Goal: Information Seeking & Learning: Find specific fact

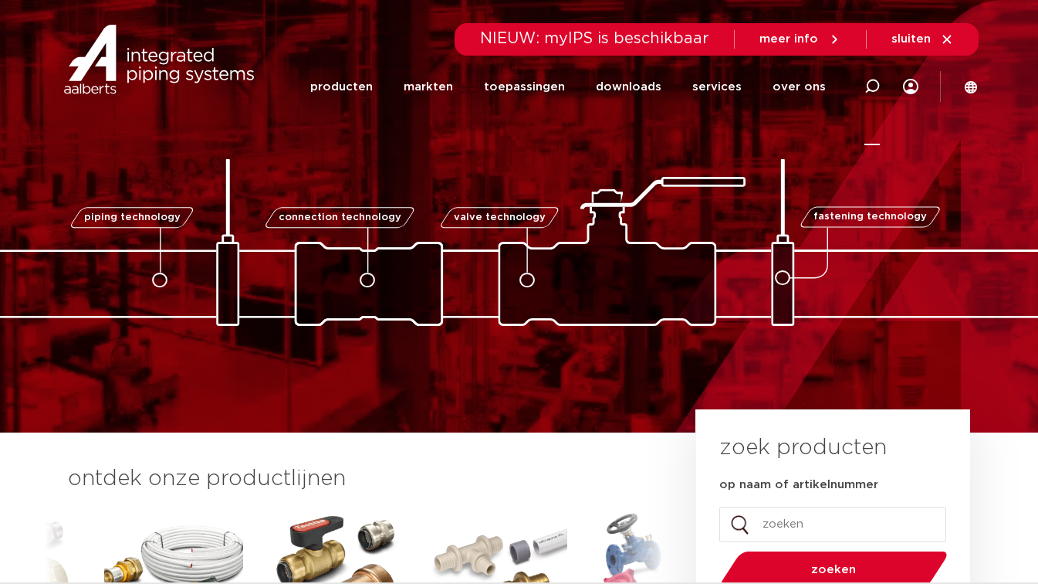
click at [879, 94] on div at bounding box center [871, 86] width 15 height 117
paste input "0865007"
type input "0865007"
click button "Zoeken" at bounding box center [0, 0] width 0 height 0
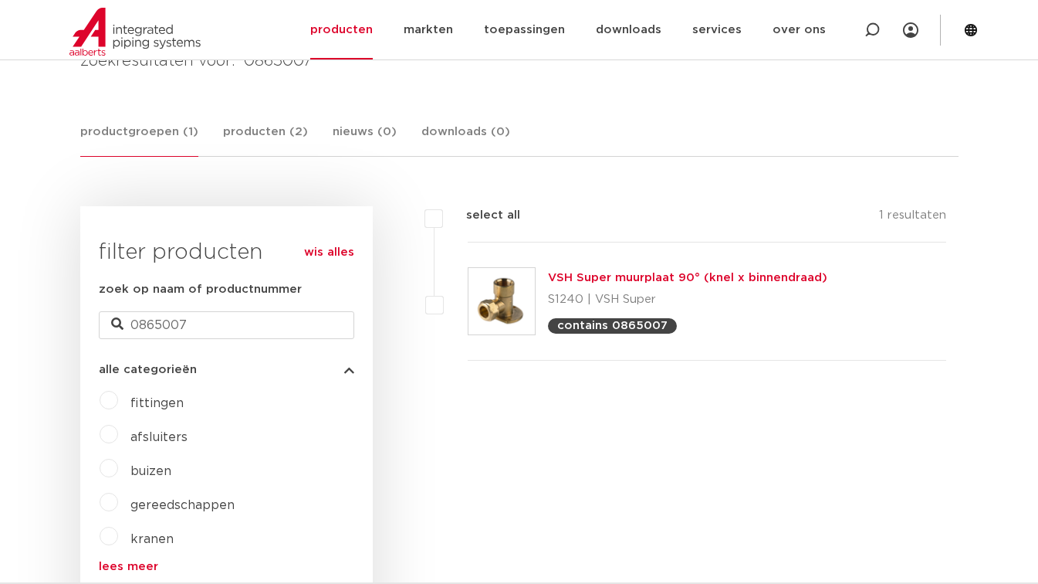
click at [648, 272] on link "VSH Super muurplaat 90° (knel x binnendraad)" at bounding box center [687, 278] width 279 height 12
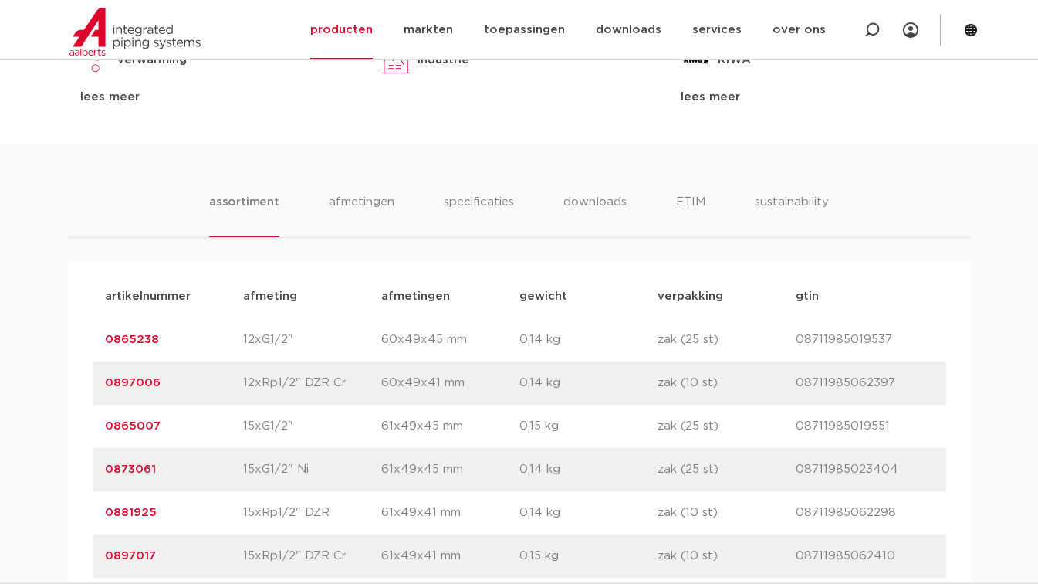
scroll to position [956, 0]
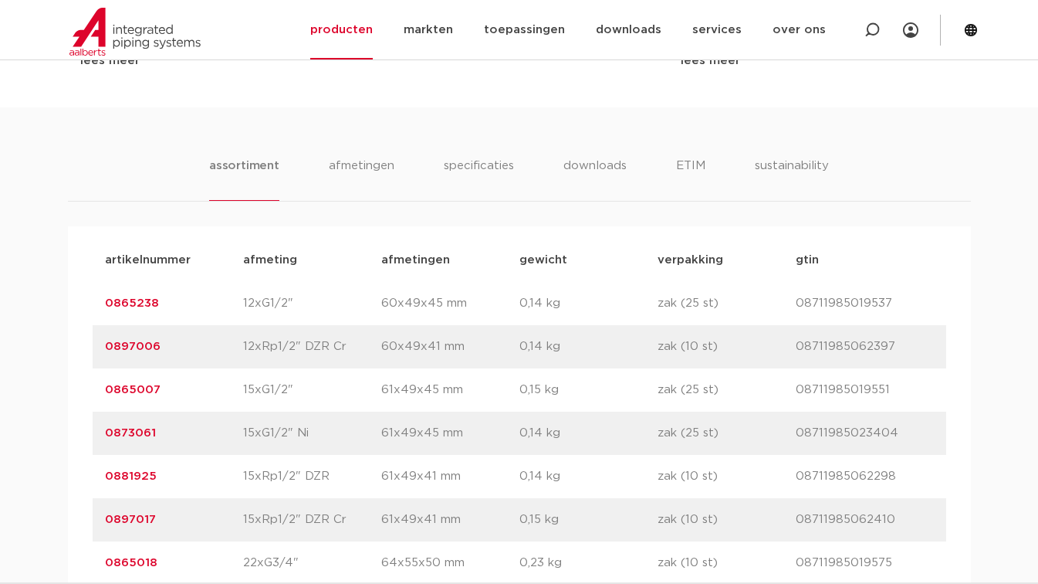
drag, startPoint x: 728, startPoint y: 393, endPoint x: 662, endPoint y: 391, distance: 65.6
click at [662, 391] on p "zak (25 st)" at bounding box center [727, 390] width 138 height 19
click at [874, 29] on icon at bounding box center [871, 29] width 15 height 15
paste input "0861401"
type input "0861401"
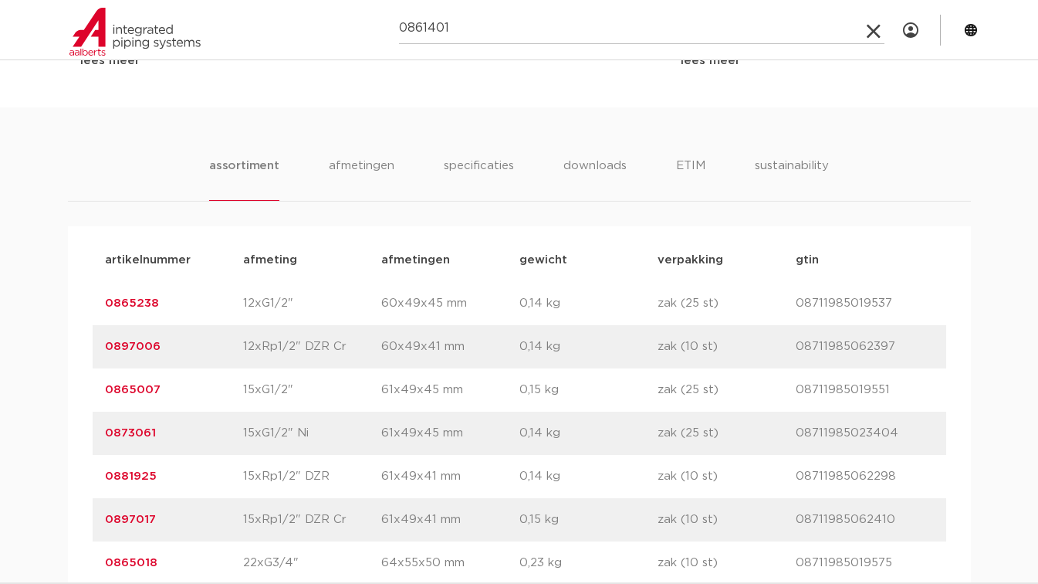
click button "Zoeken" at bounding box center [0, 0] width 0 height 0
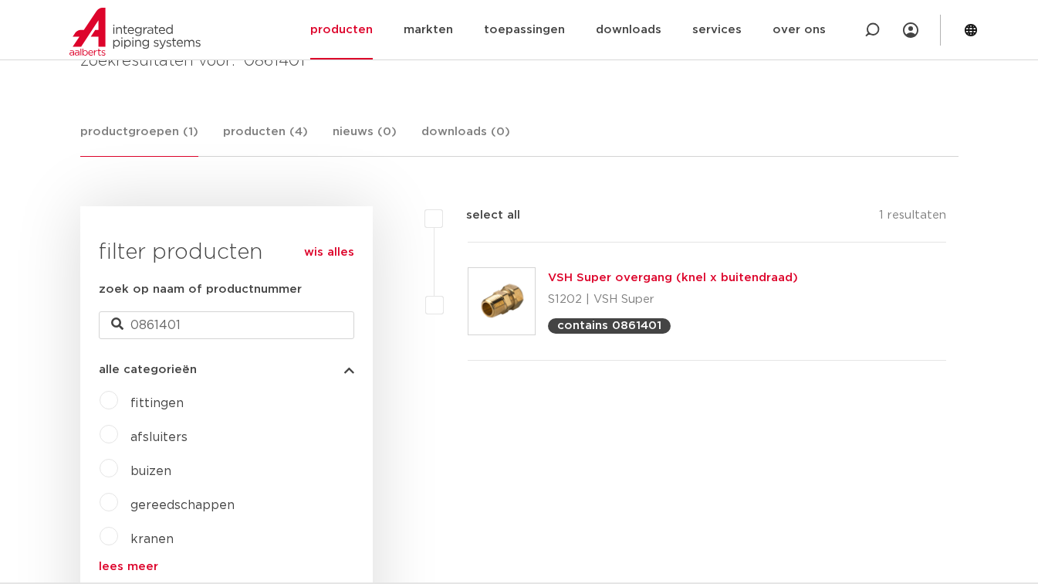
click at [692, 277] on link "VSH Super overgang (knel x buitendraad)" at bounding box center [673, 278] width 250 height 12
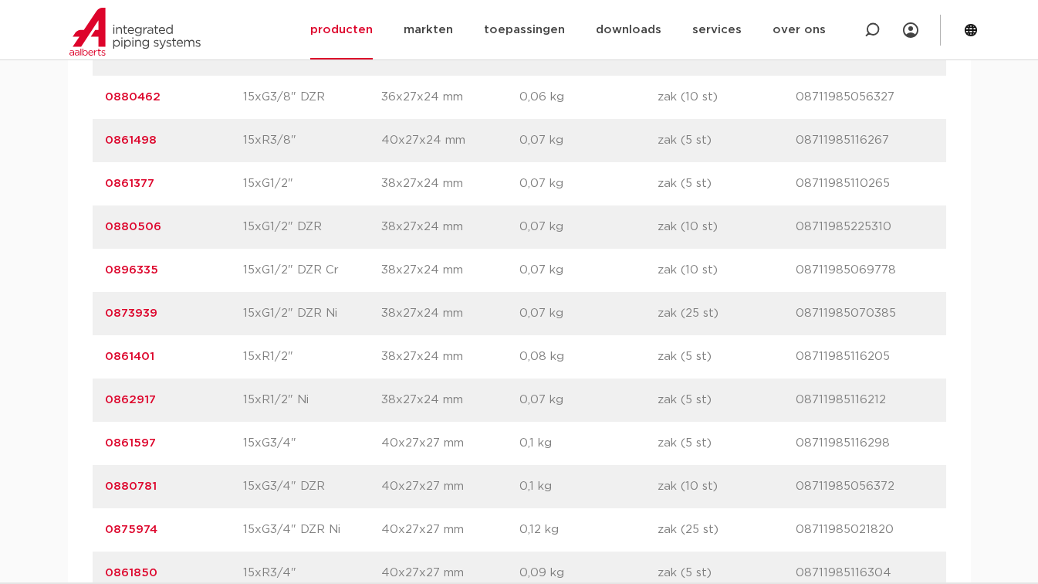
scroll to position [2164, 0]
click at [141, 350] on link "0861401" at bounding box center [129, 355] width 49 height 12
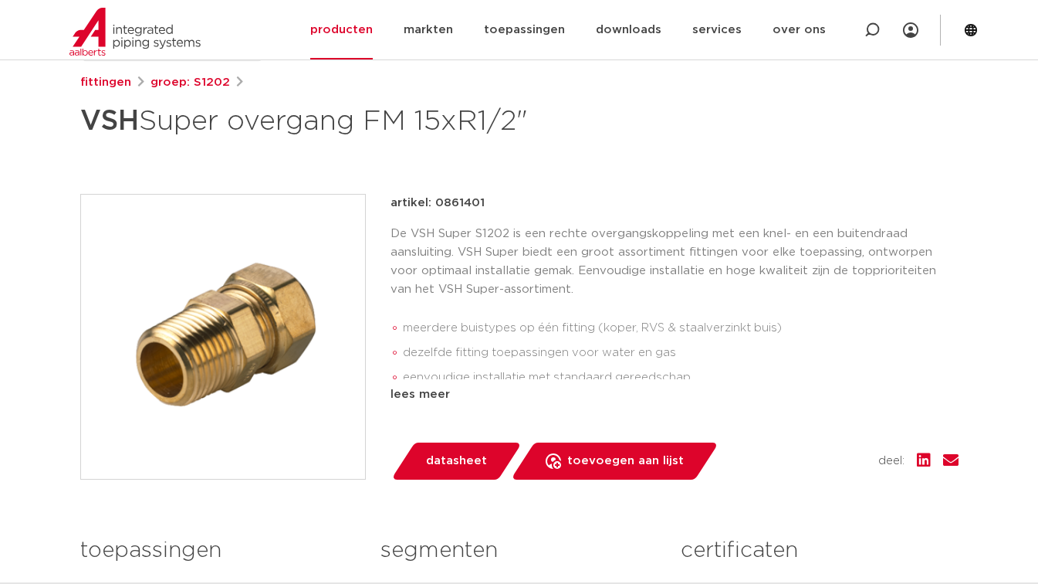
scroll to position [249, 0]
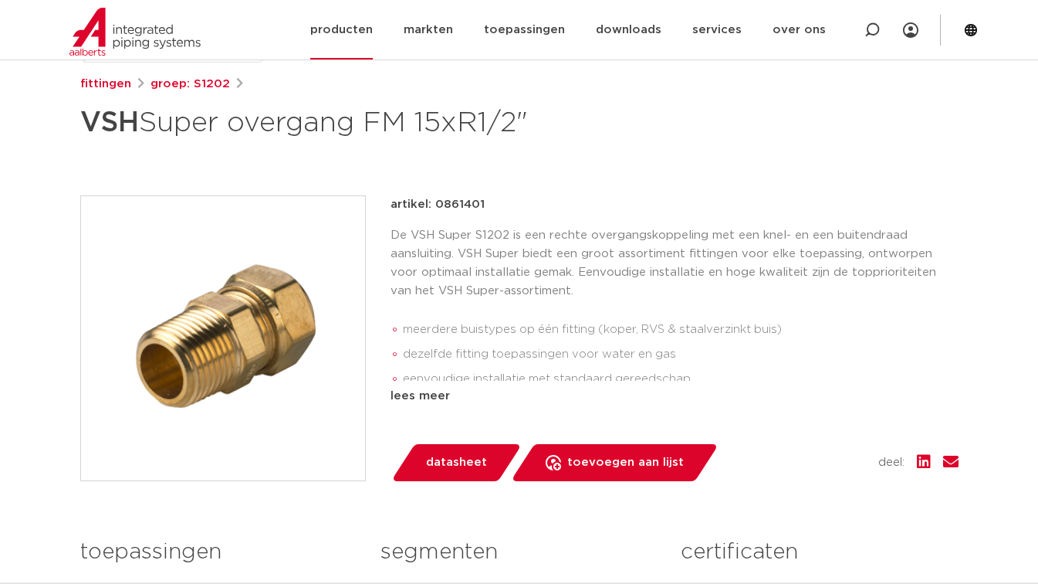
click at [876, 35] on icon at bounding box center [871, 29] width 15 height 15
type input "voordeelbox"
click button "Zoeken" at bounding box center [0, 0] width 0 height 0
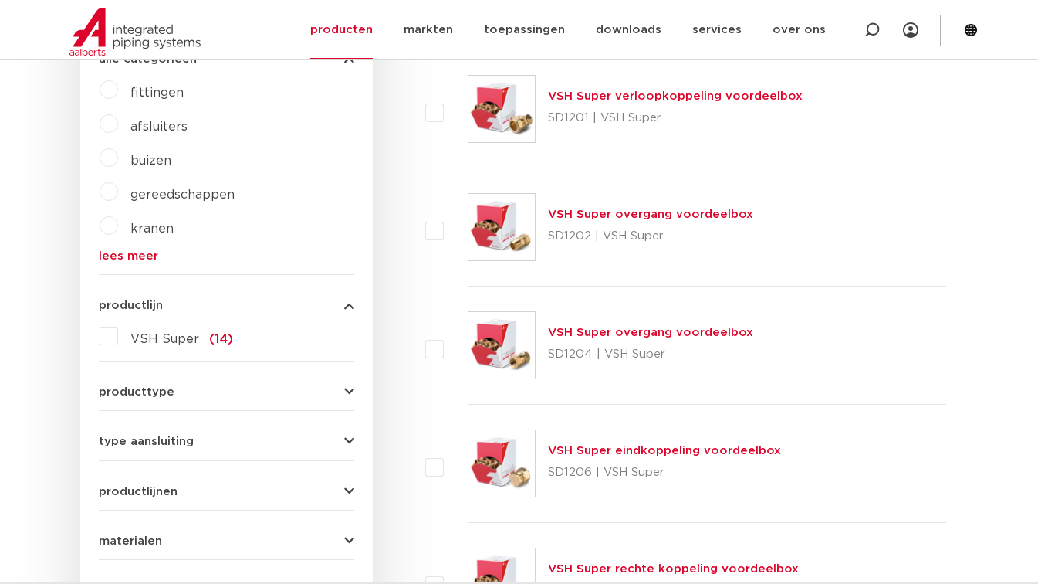
scroll to position [546, 0]
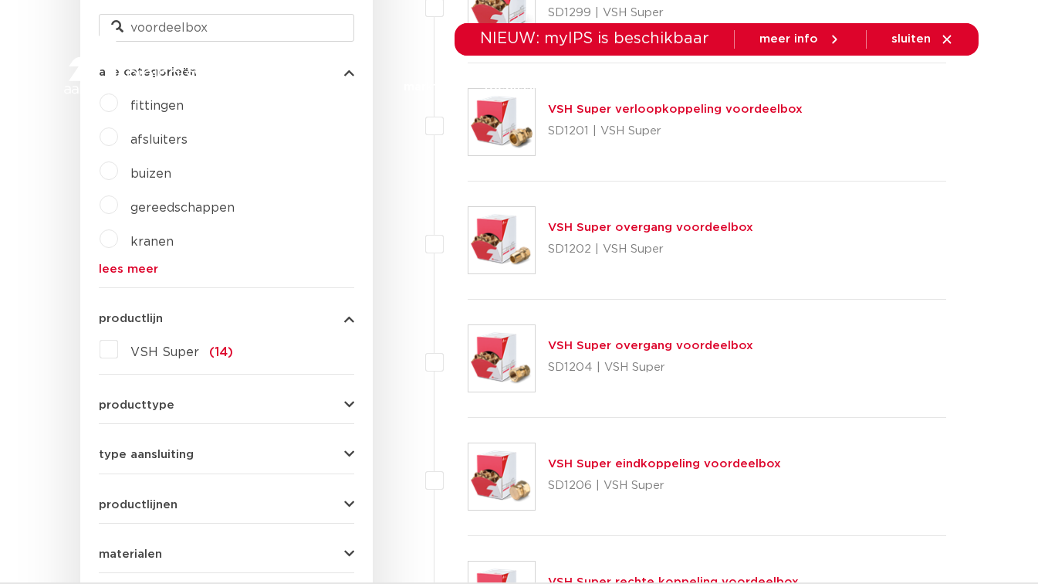
click at [634, 228] on link "VSH Super overgang voordeelbox" at bounding box center [650, 228] width 205 height 12
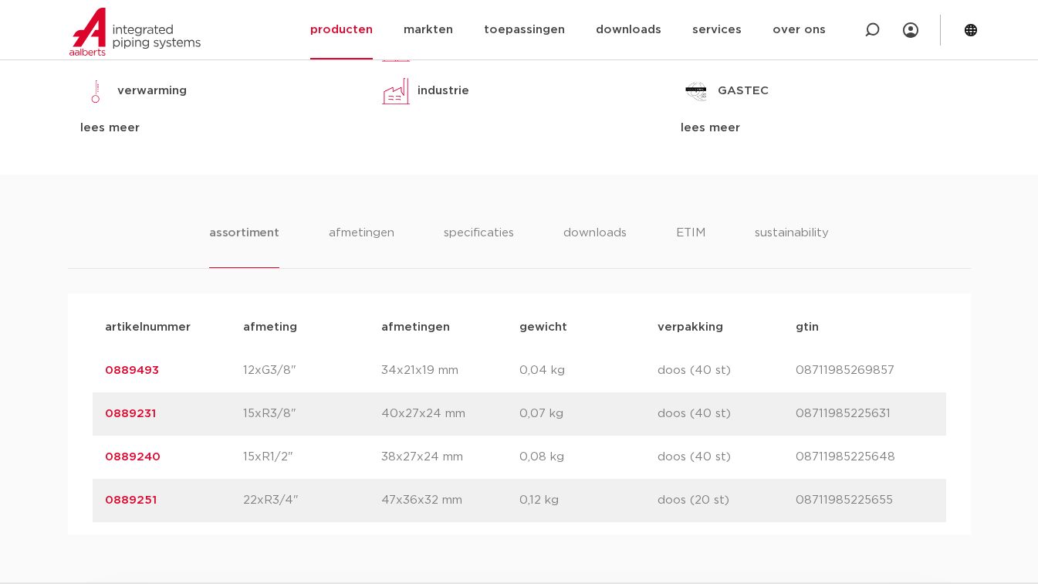
scroll to position [853, 0]
click at [132, 456] on link "0889240" at bounding box center [133, 456] width 56 height 12
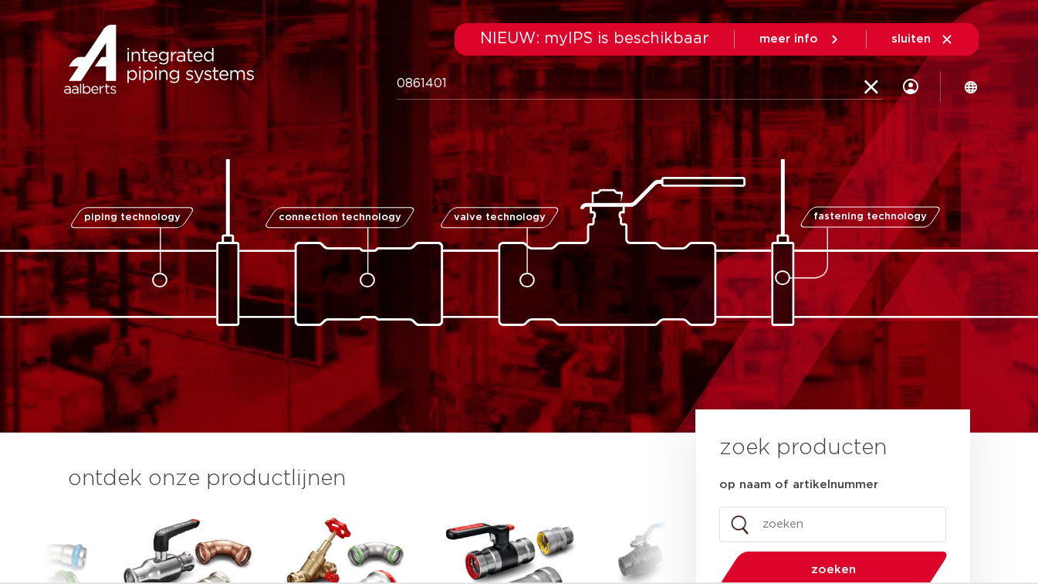
type input "0861401"
click button "Zoeken" at bounding box center [0, 0] width 0 height 0
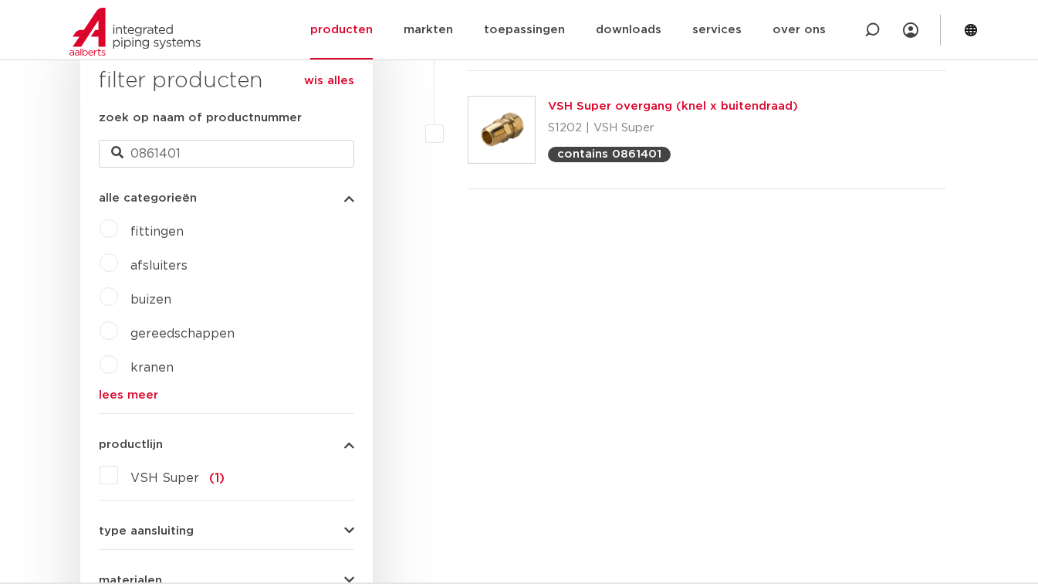
scroll to position [319, 0]
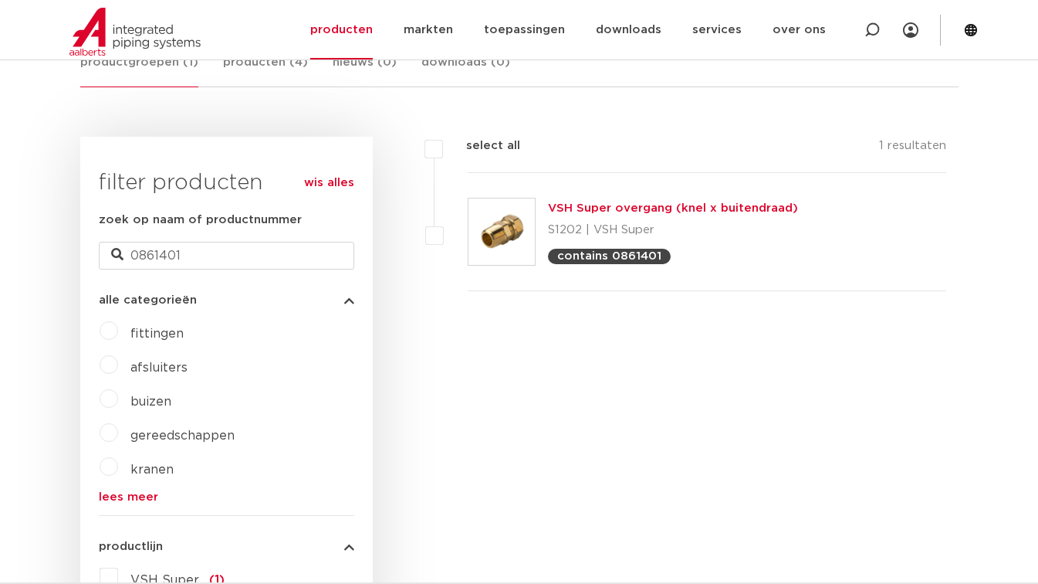
click at [597, 203] on link "VSH Super overgang (knel x buitendraad)" at bounding box center [673, 208] width 250 height 12
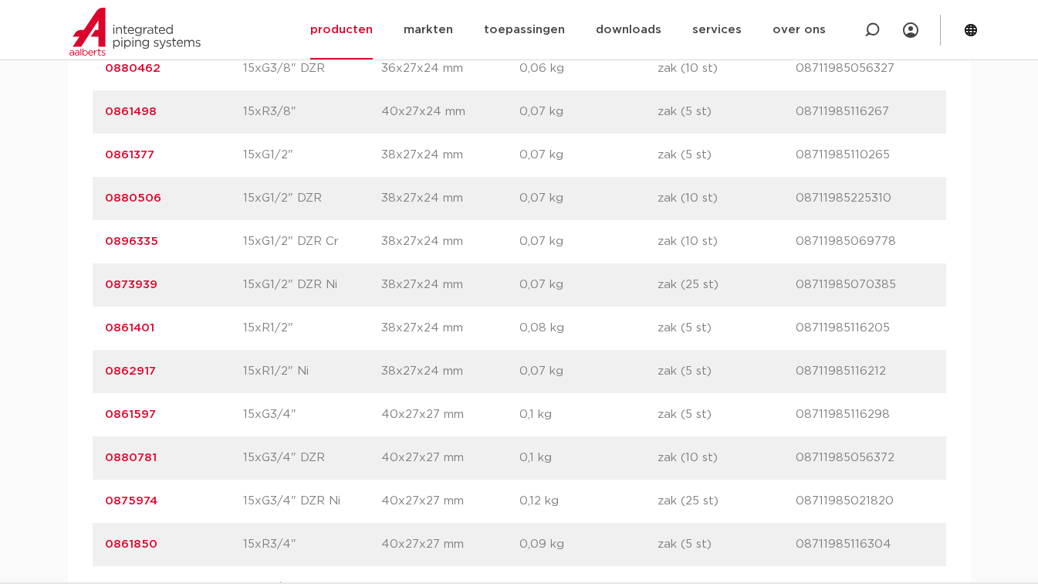
scroll to position [2203, 0]
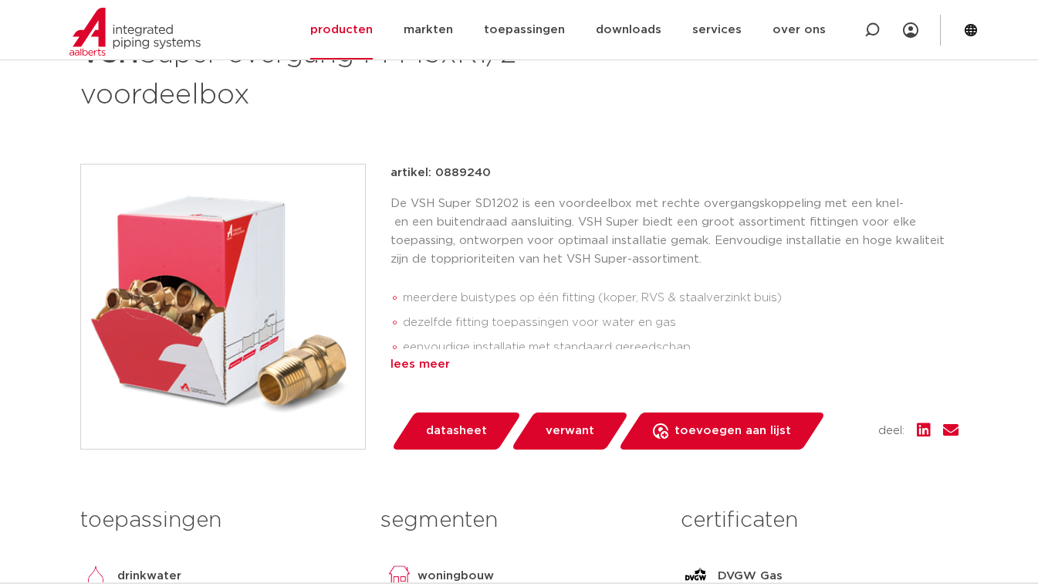
click at [416, 362] on div "lees meer" at bounding box center [675, 364] width 568 height 19
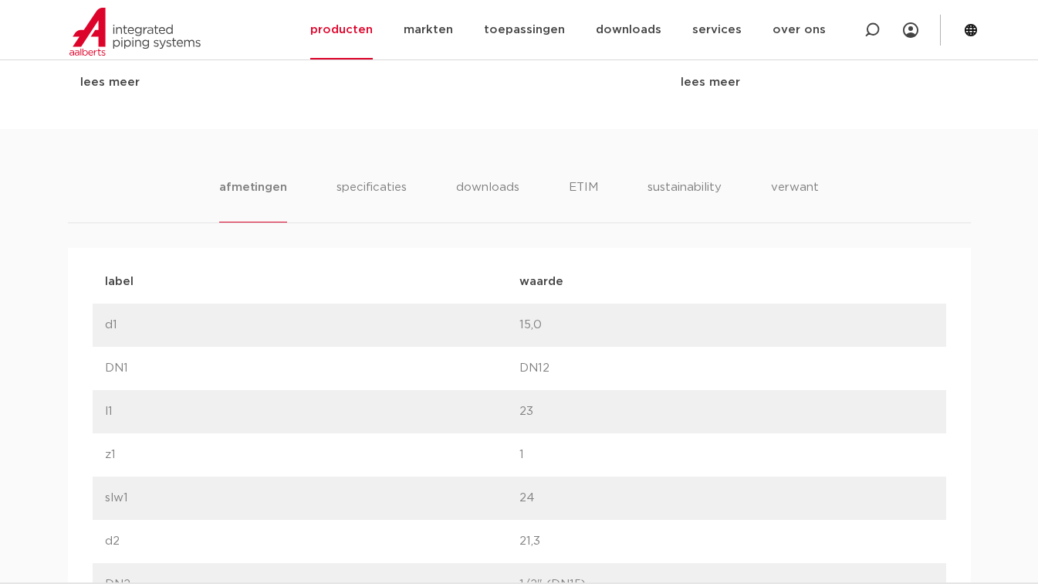
scroll to position [985, 0]
click at [373, 191] on li "specificaties" at bounding box center [371, 203] width 74 height 44
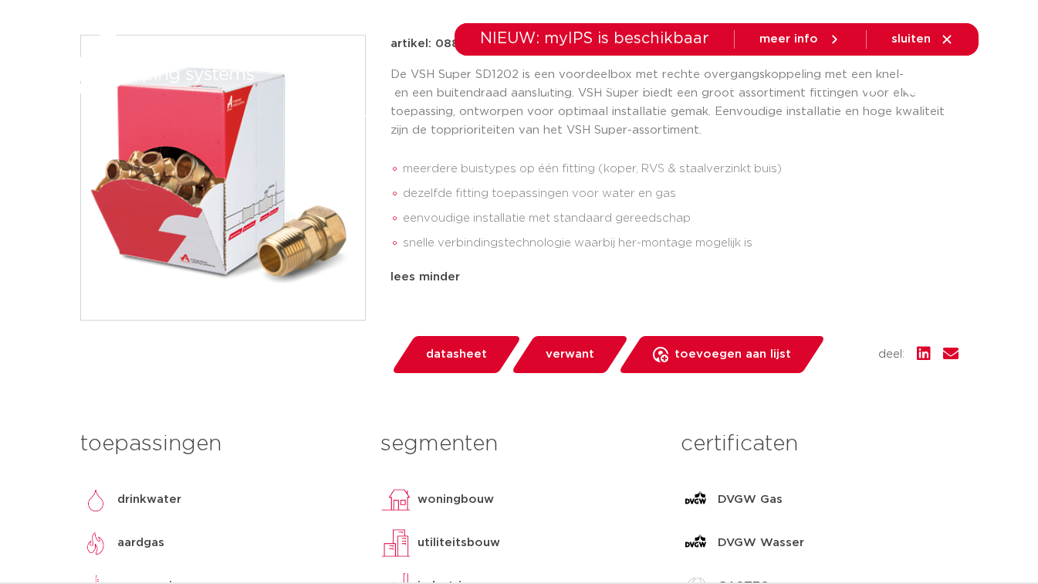
scroll to position [0, 0]
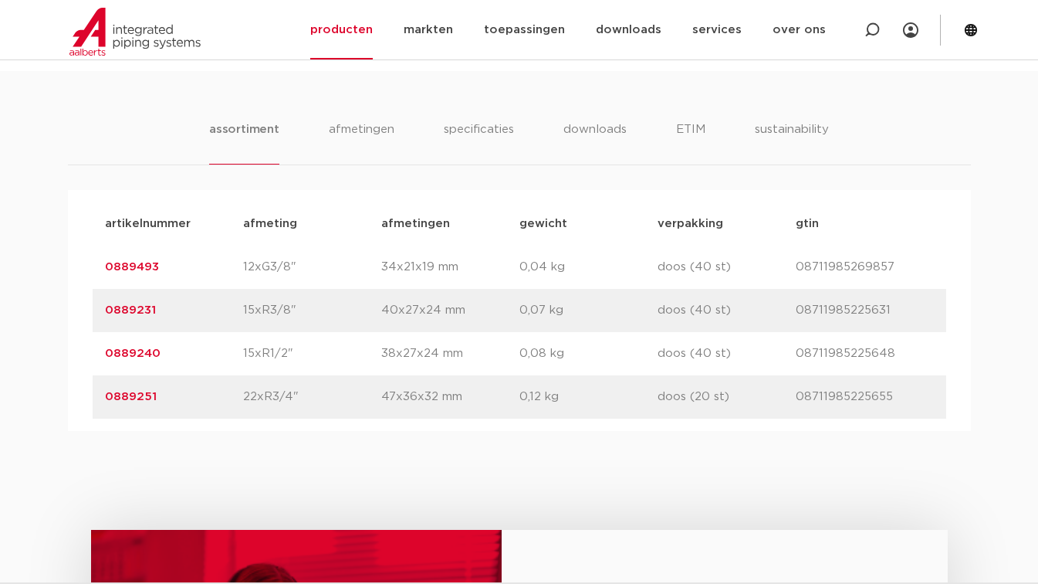
scroll to position [939, 0]
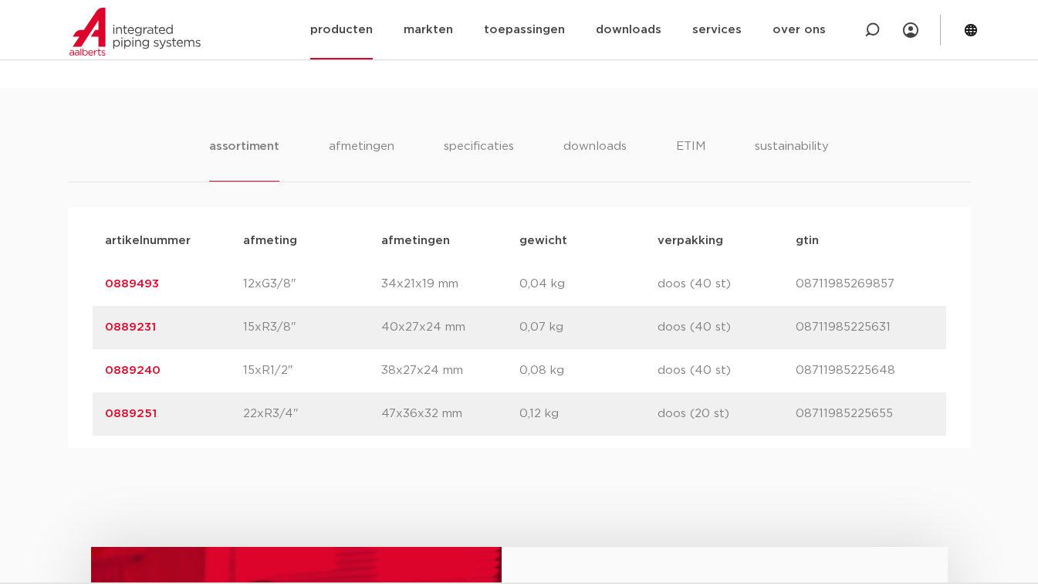
click at [878, 25] on icon at bounding box center [871, 29] width 15 height 15
paste input "4800312"
type input "4800312"
click button "Zoeken" at bounding box center [0, 0] width 0 height 0
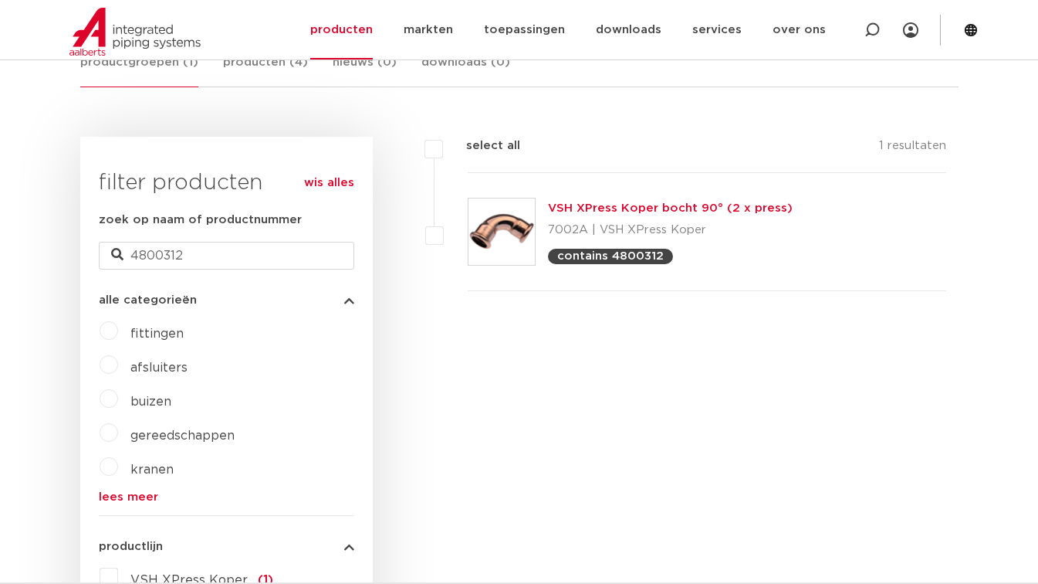
click at [664, 205] on link "VSH XPress Koper bocht 90° (2 x press)" at bounding box center [670, 208] width 245 height 12
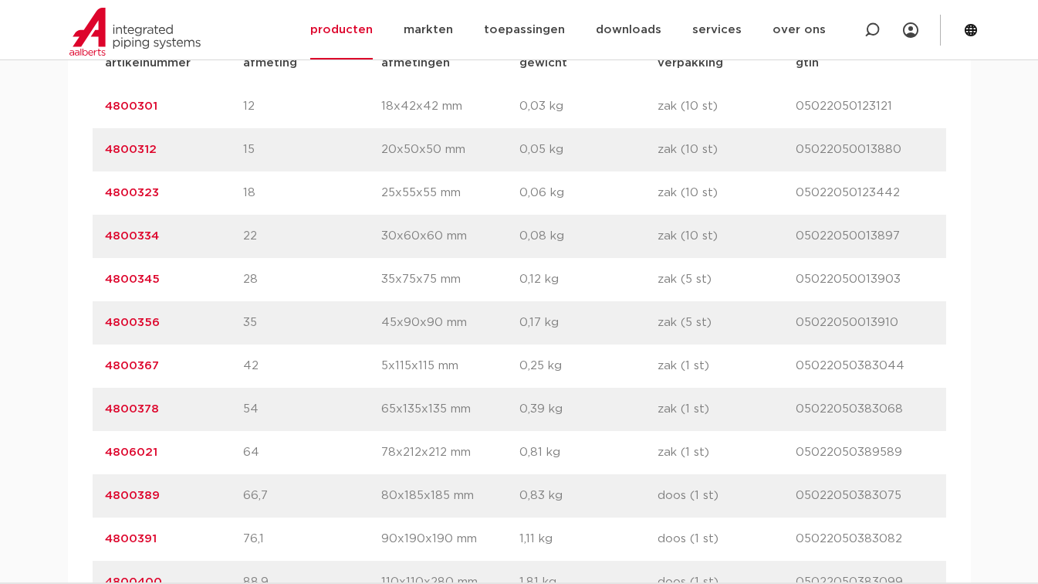
scroll to position [1104, 0]
